Goal: Transaction & Acquisition: Purchase product/service

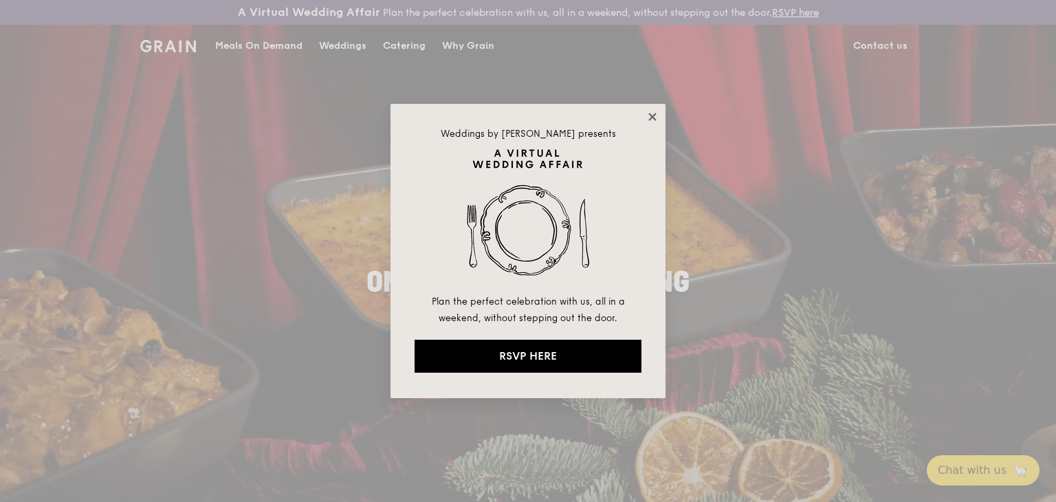
click at [648, 122] on icon at bounding box center [652, 117] width 12 height 12
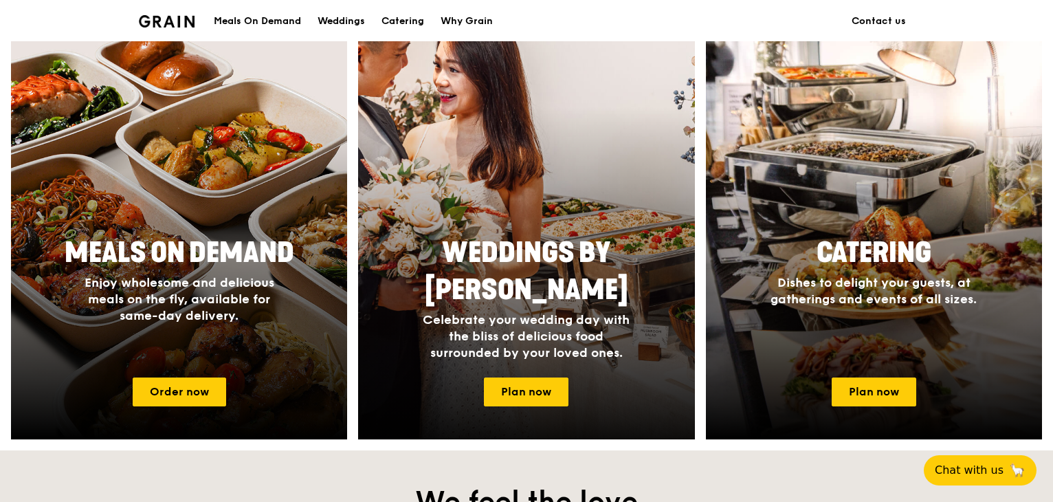
scroll to position [550, 0]
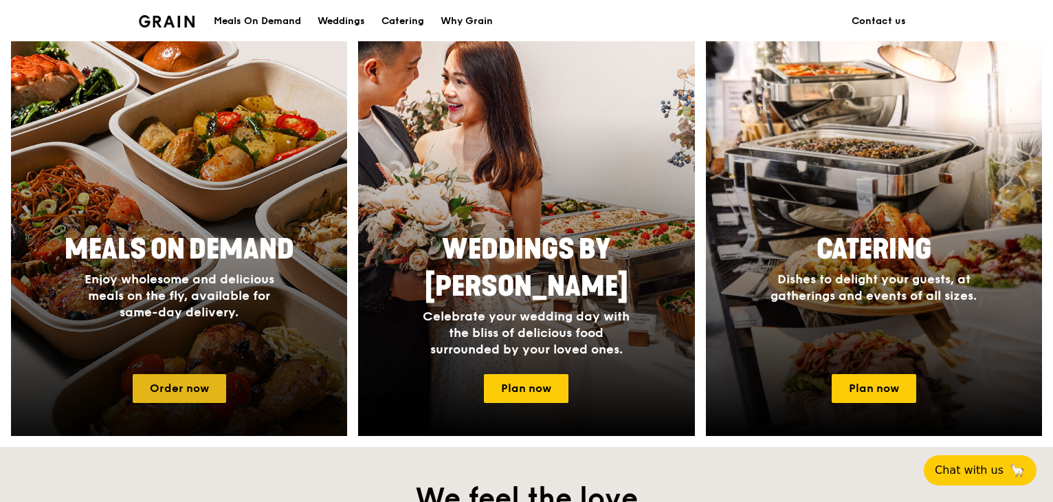
click at [197, 390] on link "Order now" at bounding box center [179, 388] width 93 height 29
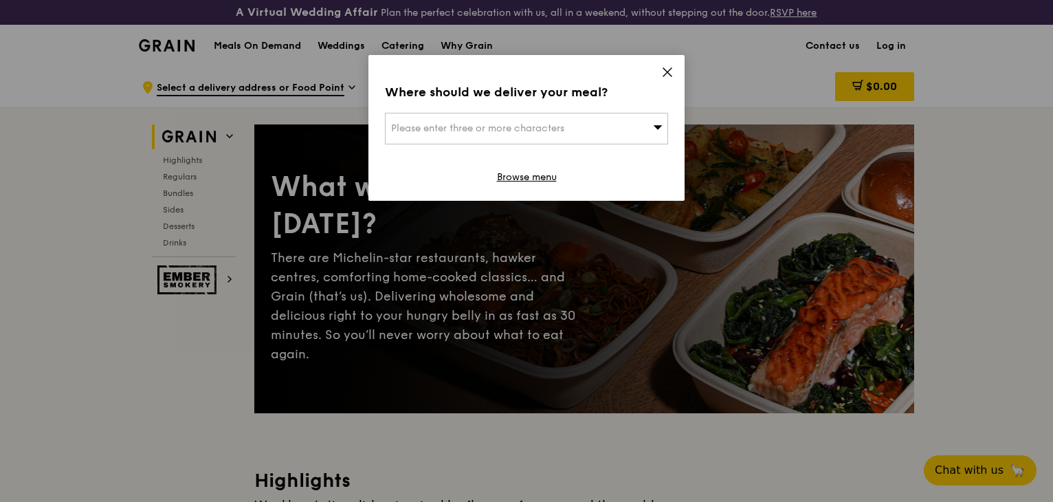
click at [655, 126] on icon at bounding box center [658, 127] width 9 height 4
click at [558, 159] on li "Please enter 3 or more characters" at bounding box center [527, 156] width 282 height 25
click at [668, 67] on icon at bounding box center [667, 72] width 12 height 12
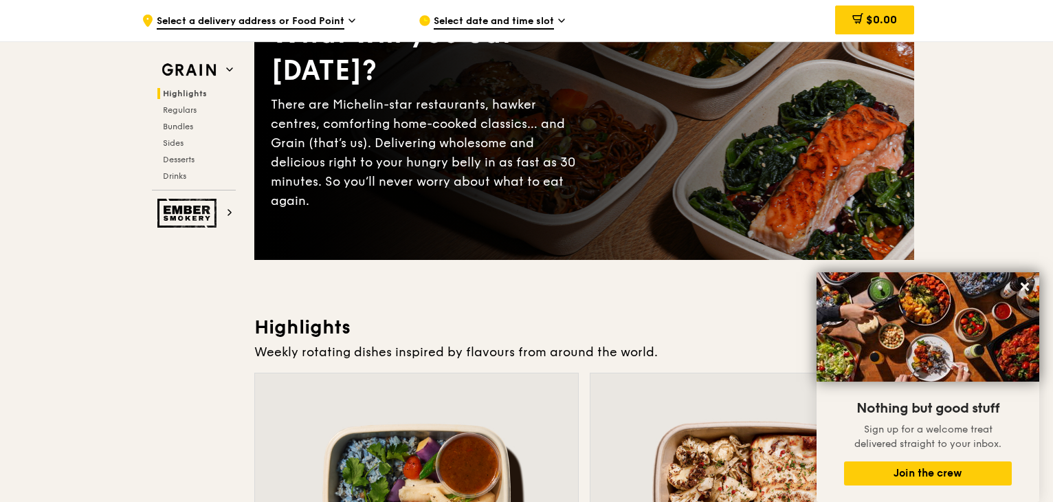
scroll to position [137, 0]
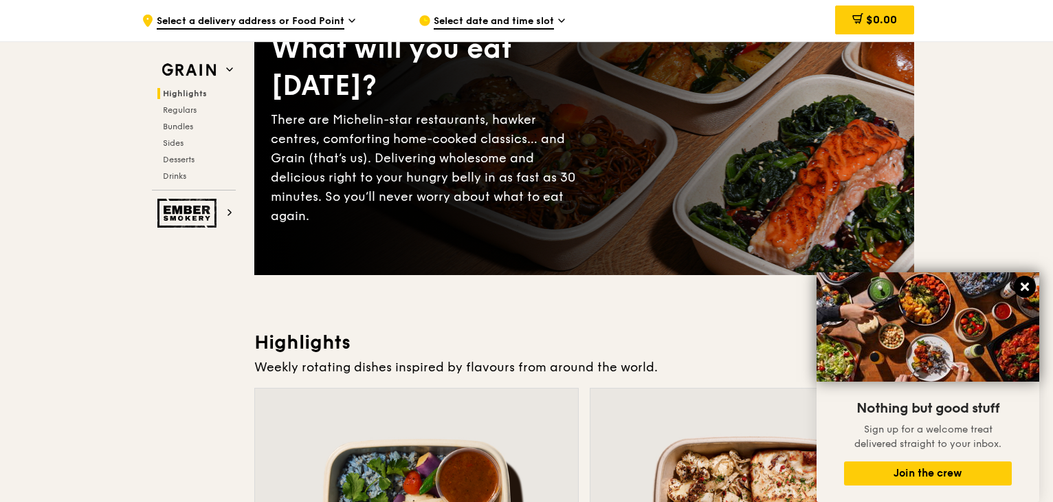
click at [1026, 291] on icon at bounding box center [1025, 286] width 12 height 12
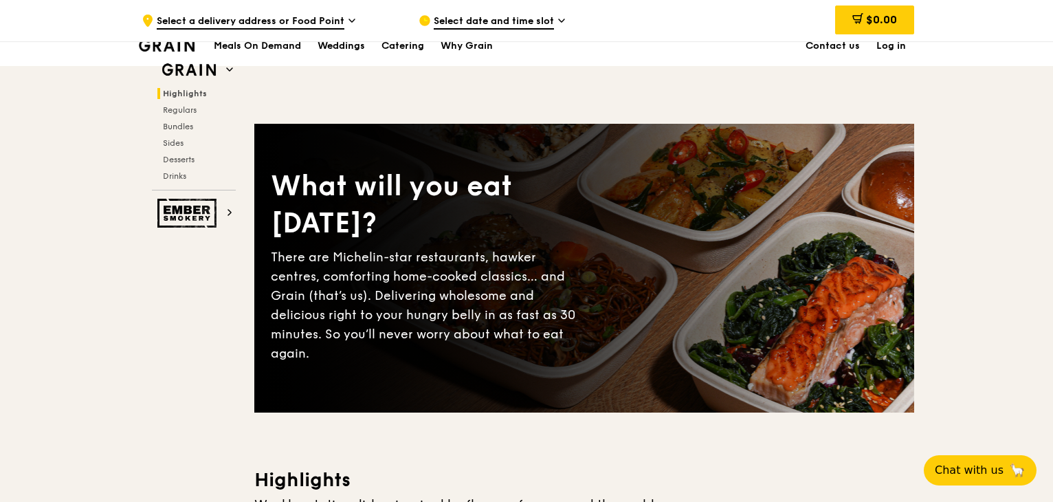
scroll to position [0, 0]
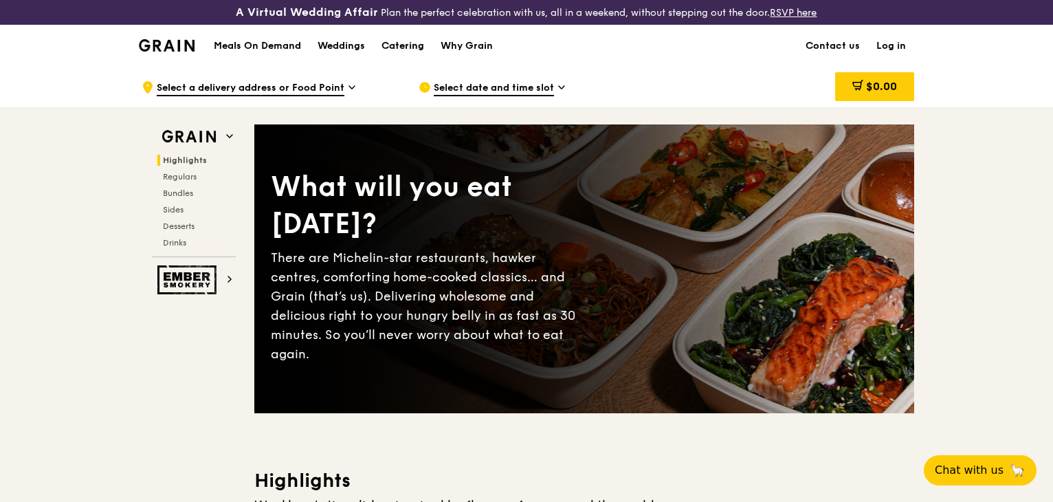
click at [408, 43] on div "Catering" at bounding box center [402, 45] width 43 height 41
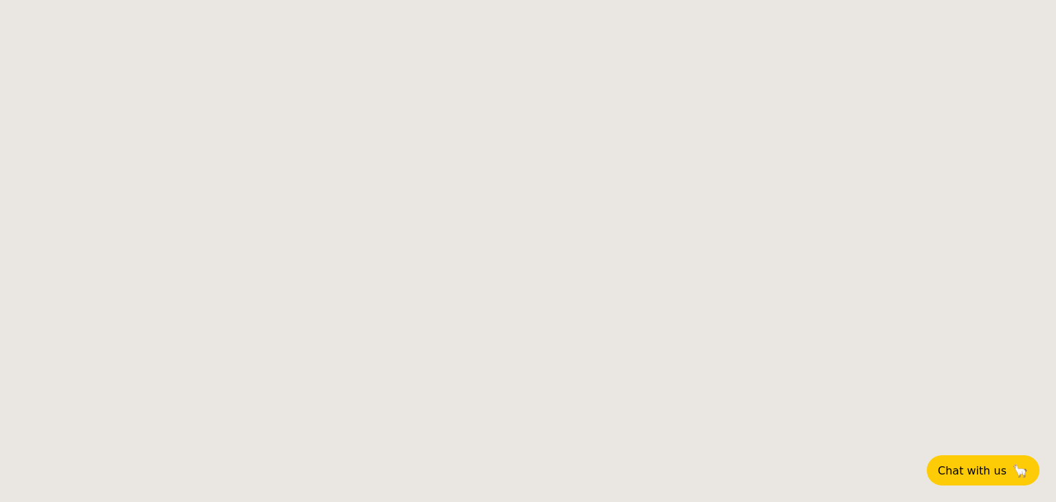
select select
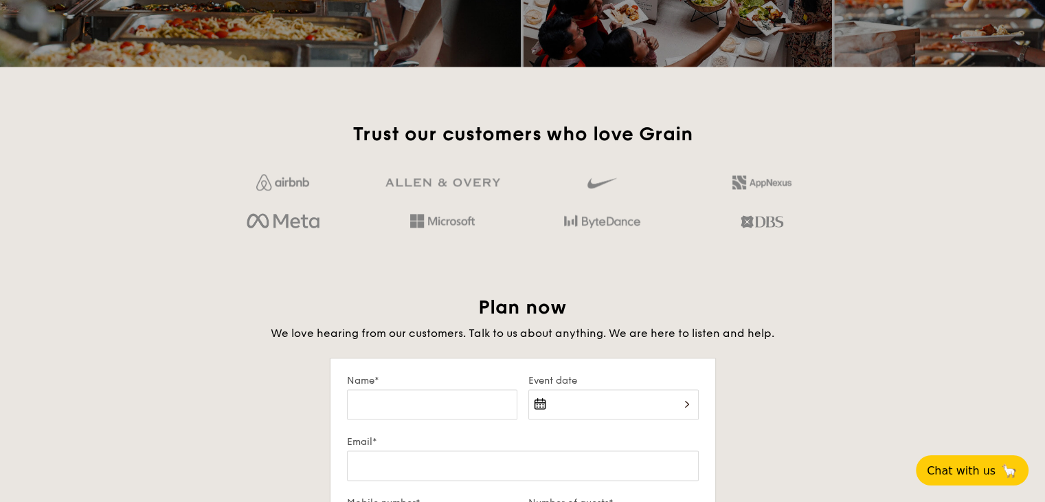
scroll to position [2200, 0]
